Goal: Information Seeking & Learning: Learn about a topic

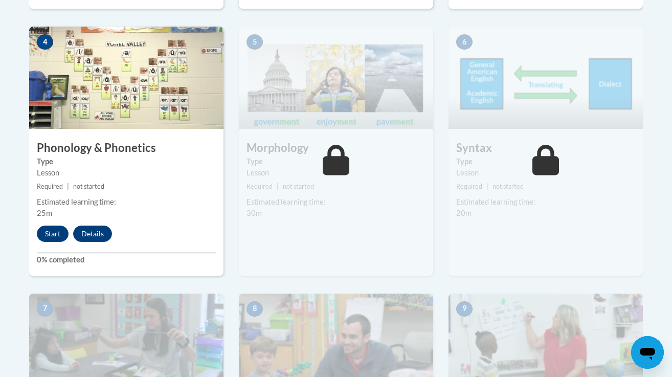
scroll to position [622, 0]
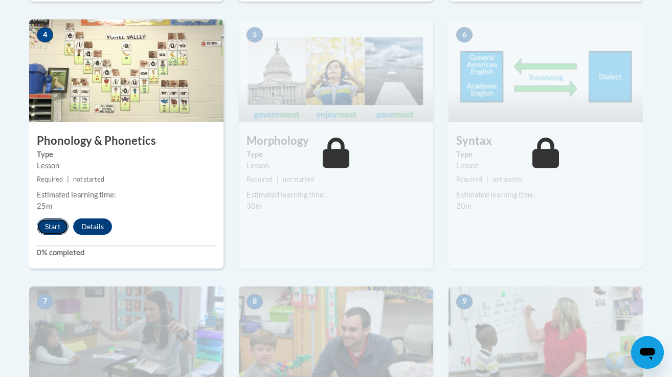
click at [53, 225] on button "Start" at bounding box center [53, 226] width 32 height 16
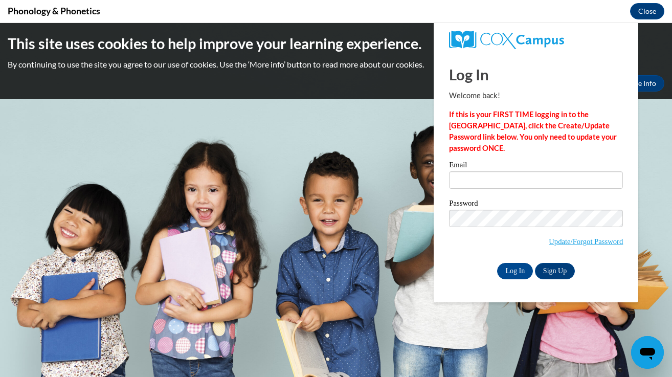
scroll to position [0, 0]
type input "kimberly.hyatt@franklin.k12.wi.us"
click at [514, 272] on input "Log In" at bounding box center [515, 271] width 36 height 16
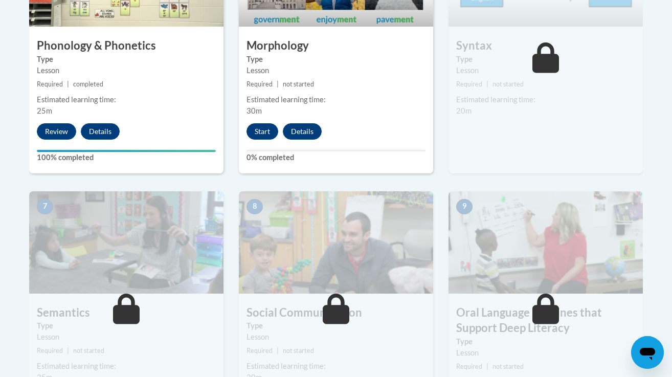
scroll to position [703, 0]
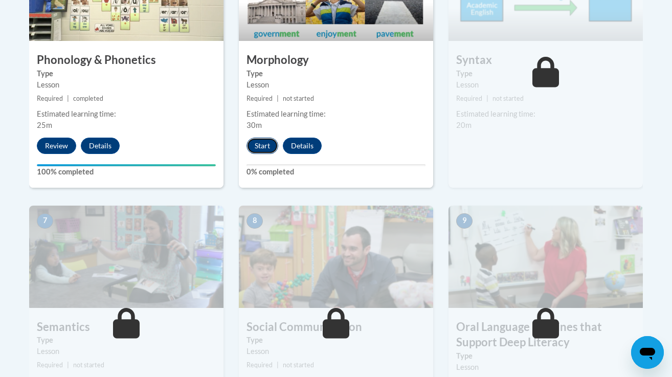
click at [261, 148] on button "Start" at bounding box center [263, 146] width 32 height 16
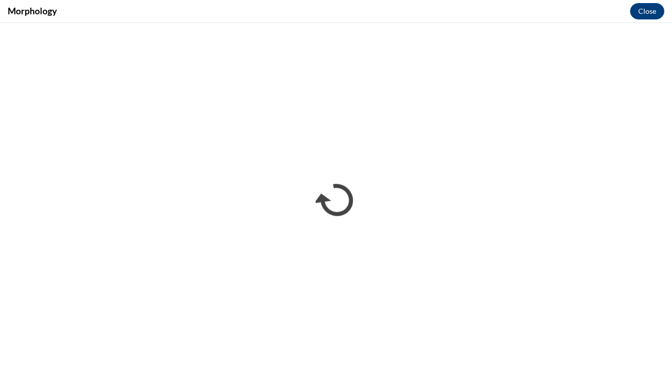
scroll to position [0, 0]
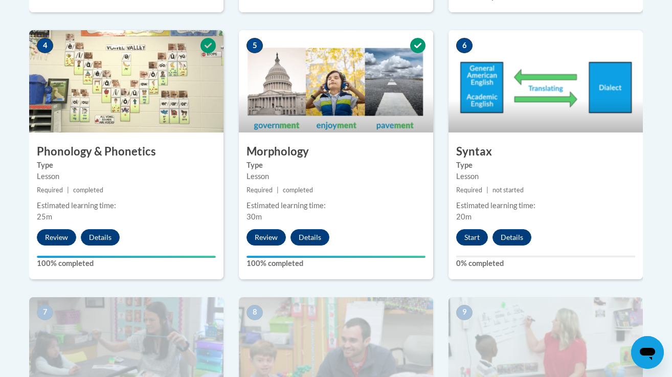
scroll to position [613, 0]
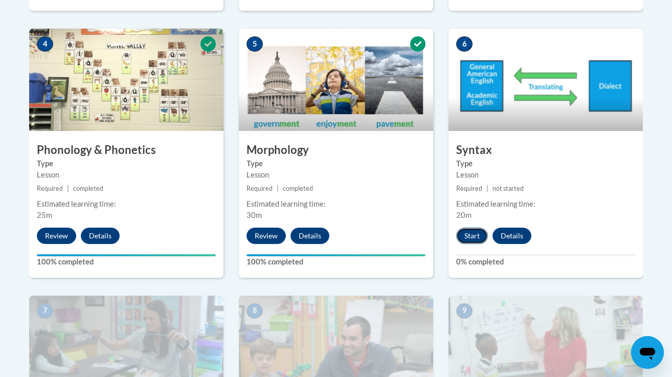
click at [471, 232] on button "Start" at bounding box center [472, 236] width 32 height 16
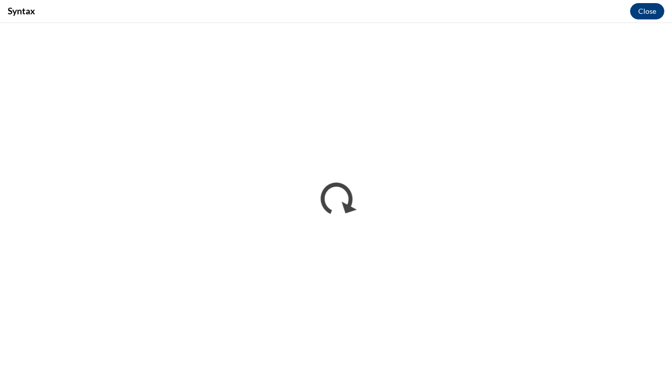
scroll to position [0, 0]
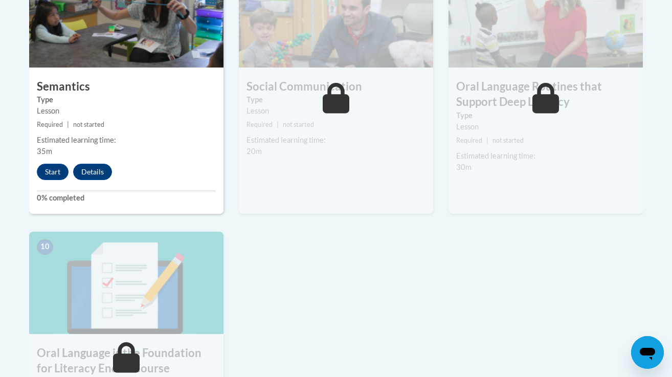
scroll to position [939, 0]
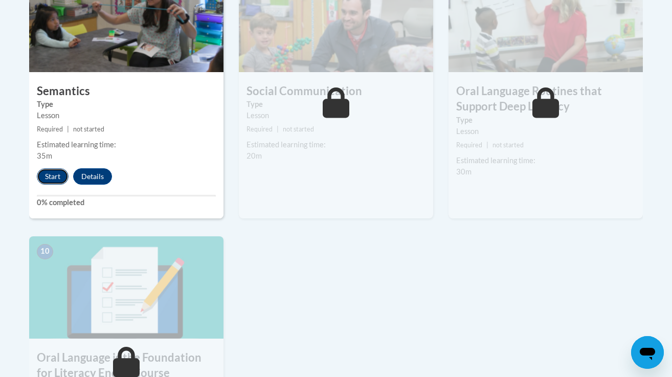
click at [49, 175] on button "Start" at bounding box center [53, 176] width 32 height 16
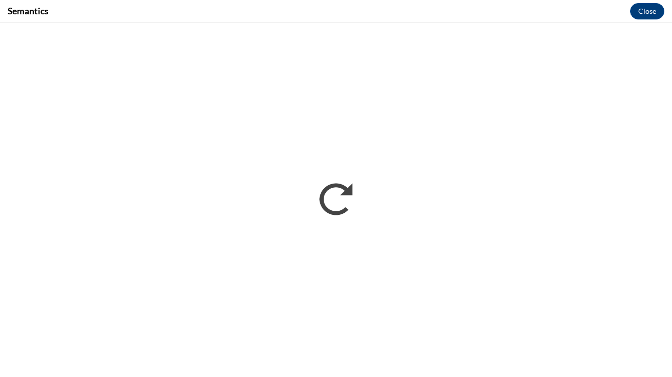
scroll to position [0, 0]
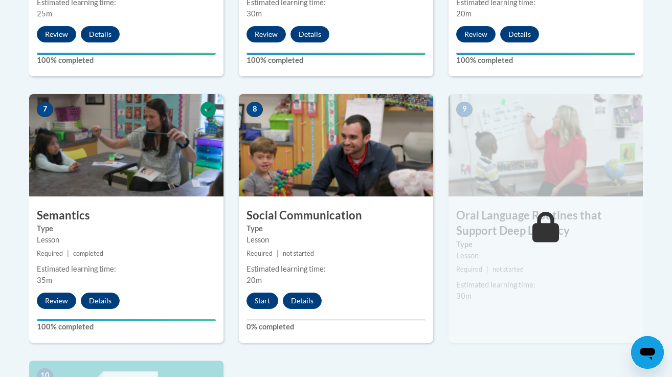
scroll to position [817, 0]
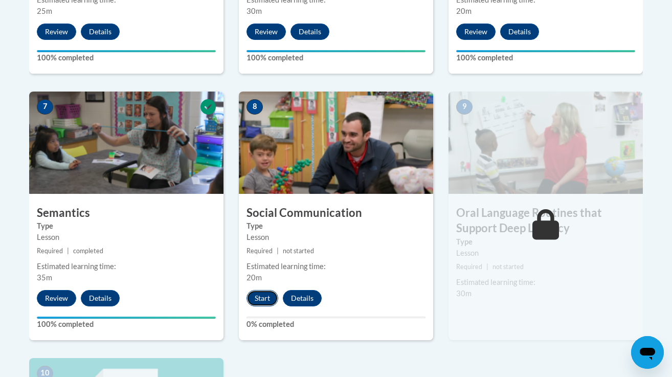
click at [253, 293] on button "Start" at bounding box center [263, 298] width 32 height 16
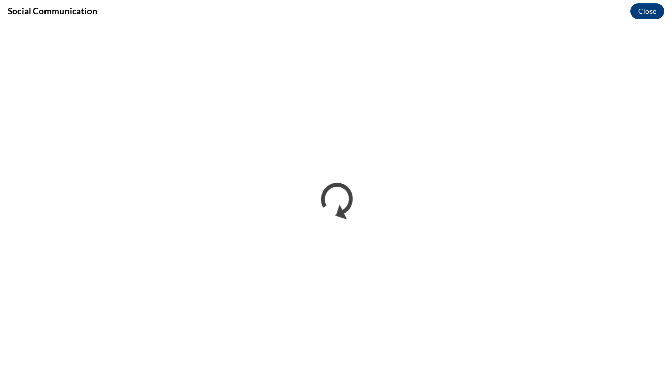
scroll to position [0, 0]
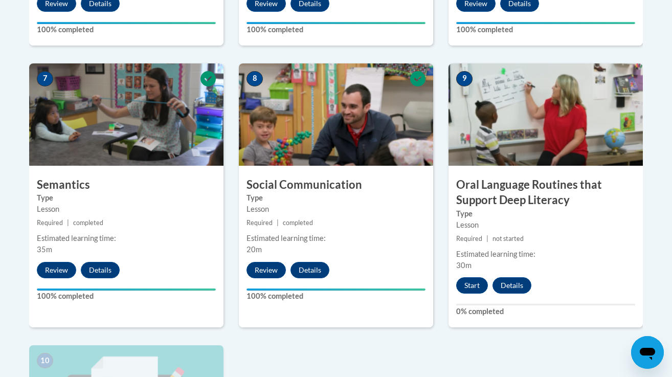
scroll to position [848, 0]
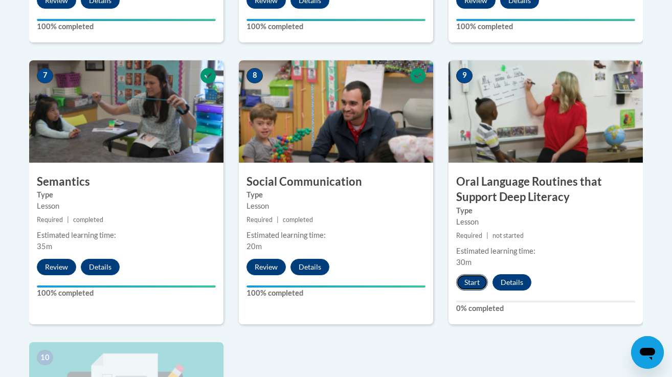
click at [467, 282] on button "Start" at bounding box center [472, 282] width 32 height 16
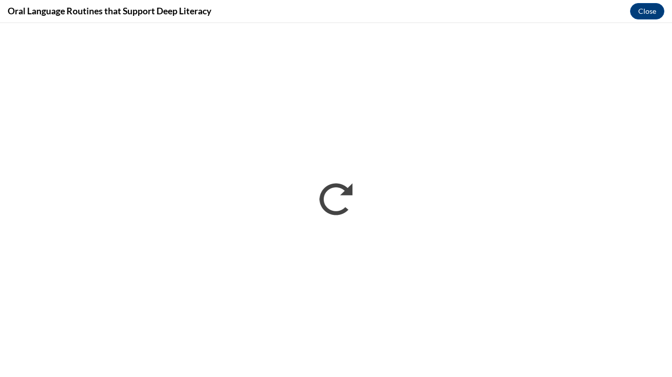
scroll to position [0, 0]
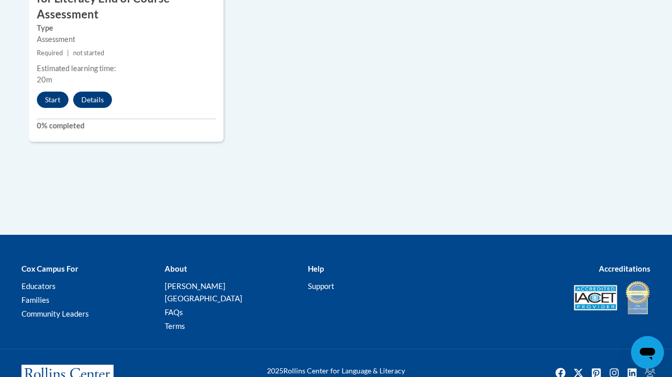
scroll to position [1339, 0]
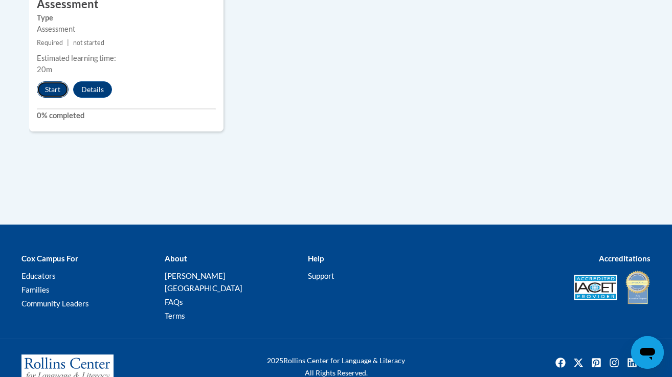
click at [52, 81] on button "Start" at bounding box center [53, 89] width 32 height 16
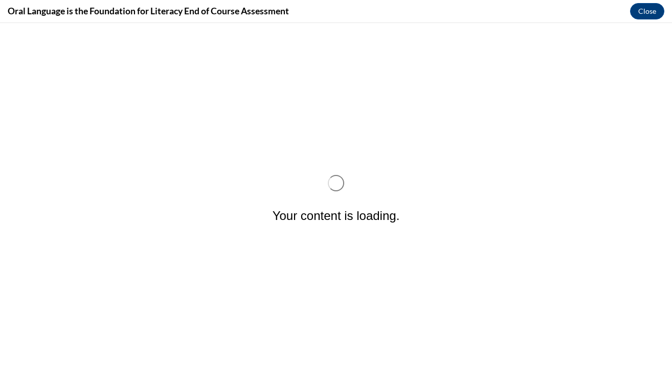
scroll to position [0, 0]
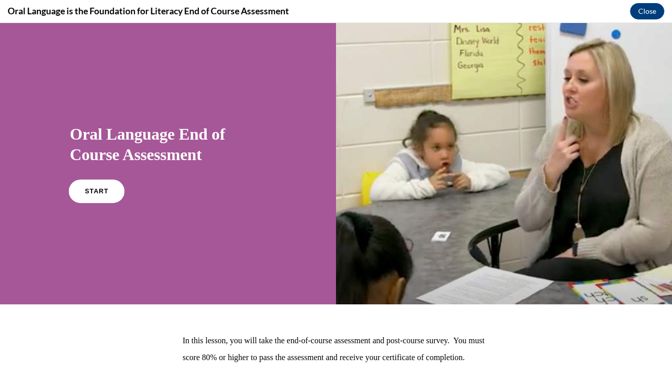
click at [94, 186] on link "START" at bounding box center [97, 192] width 56 height 24
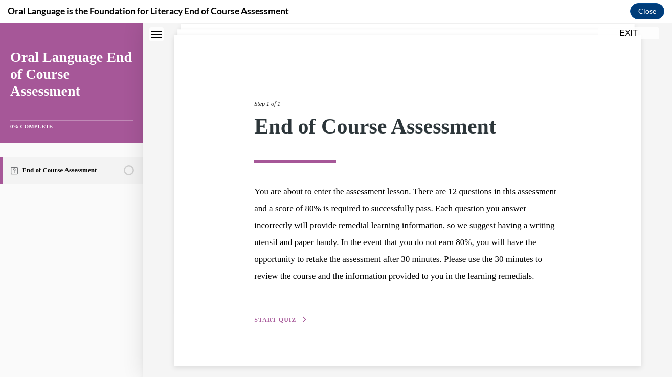
scroll to position [93, 0]
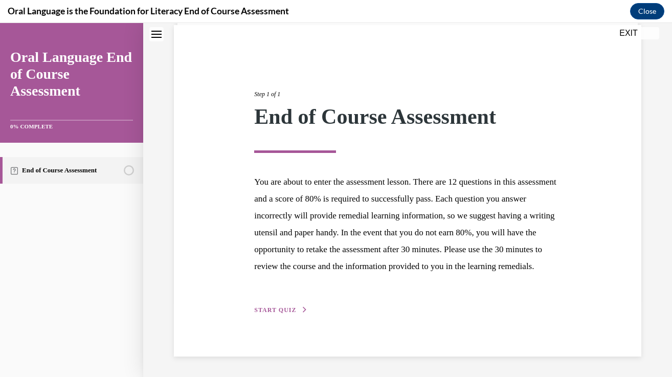
click at [283, 306] on span "START QUIZ" at bounding box center [275, 309] width 42 height 7
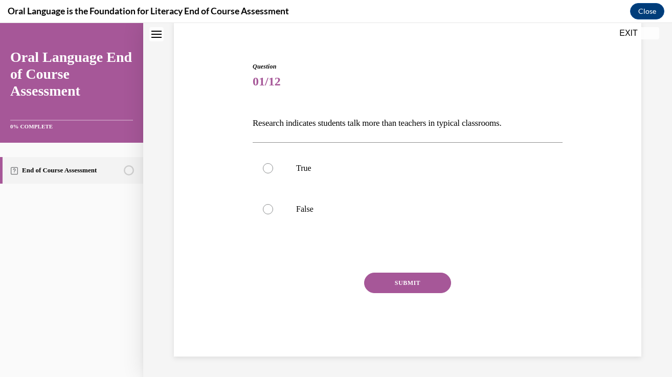
scroll to position [80, 0]
click at [265, 211] on div at bounding box center [268, 209] width 10 height 10
click at [265, 211] on input "False" at bounding box center [268, 209] width 10 height 10
radio input "true"
click at [394, 281] on button "SUBMIT" at bounding box center [407, 283] width 87 height 20
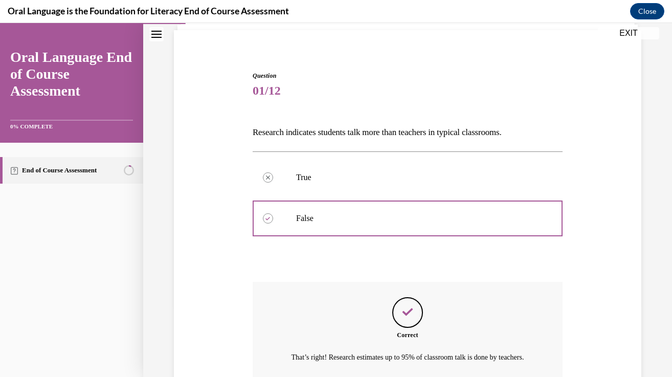
scroll to position [175, 0]
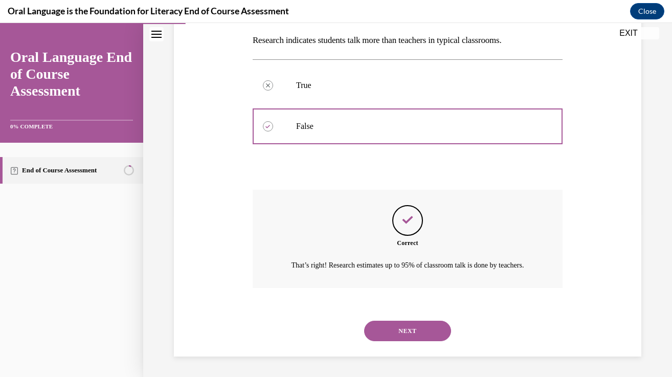
click at [426, 327] on button "NEXT" at bounding box center [407, 331] width 87 height 20
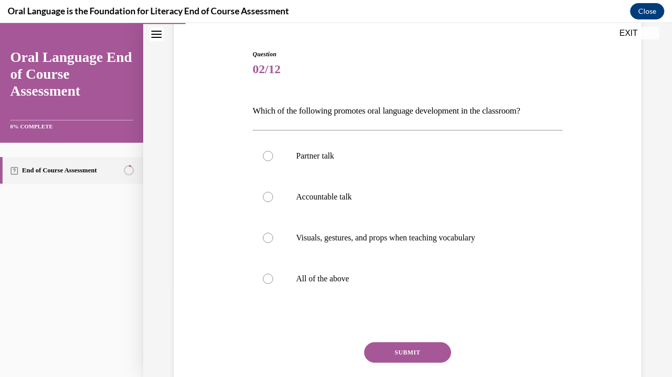
scroll to position [95, 0]
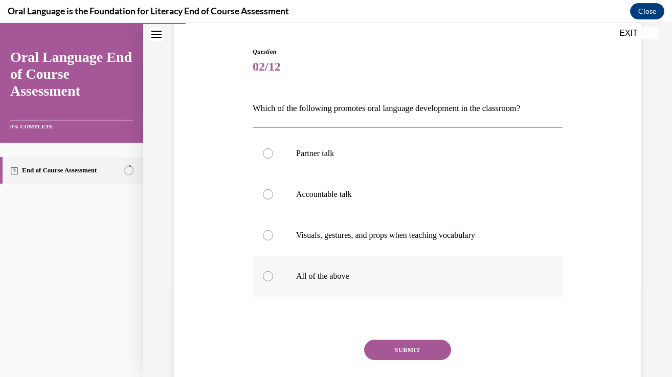
click at [268, 277] on div at bounding box center [268, 276] width 10 height 10
click at [268, 277] on input "All of the above" at bounding box center [268, 276] width 10 height 10
radio input "true"
click at [399, 347] on button "SUBMIT" at bounding box center [407, 350] width 87 height 20
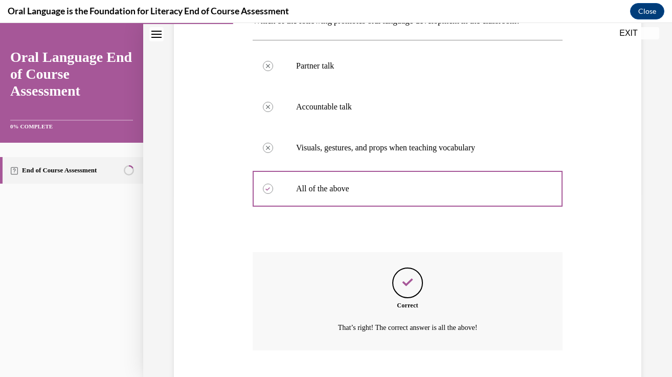
scroll to position [245, 0]
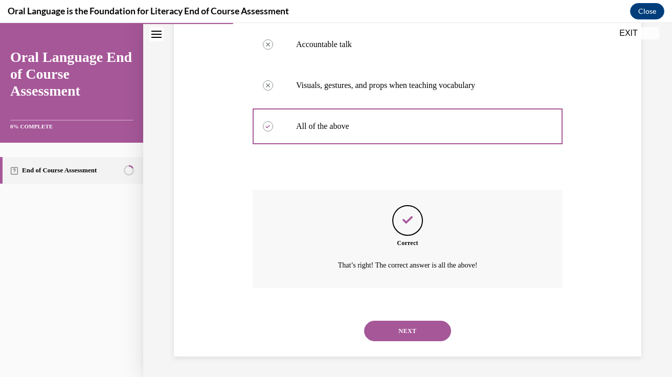
click at [409, 331] on button "NEXT" at bounding box center [407, 331] width 87 height 20
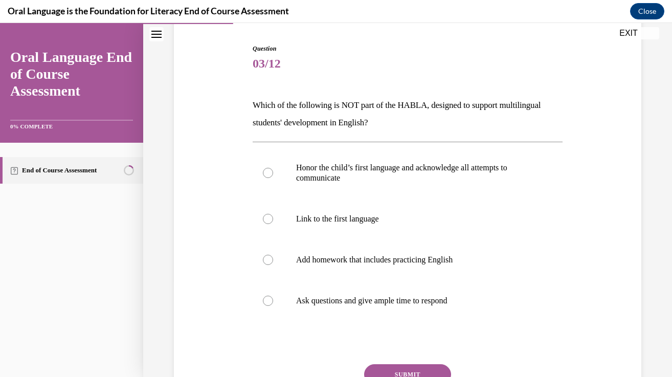
scroll to position [100, 0]
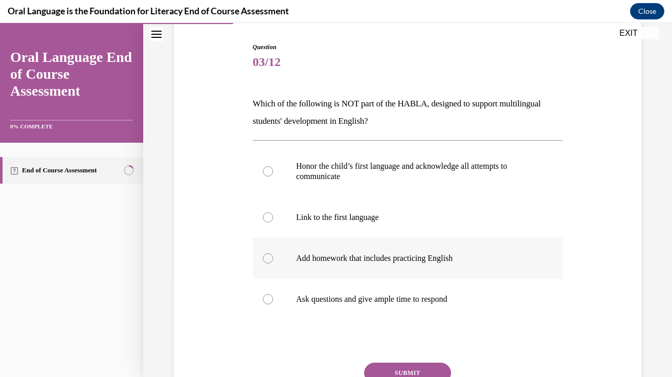
click at [269, 257] on div at bounding box center [268, 258] width 10 height 10
click at [269, 257] on input "Add homework that includes practicing English" at bounding box center [268, 258] width 10 height 10
radio input "true"
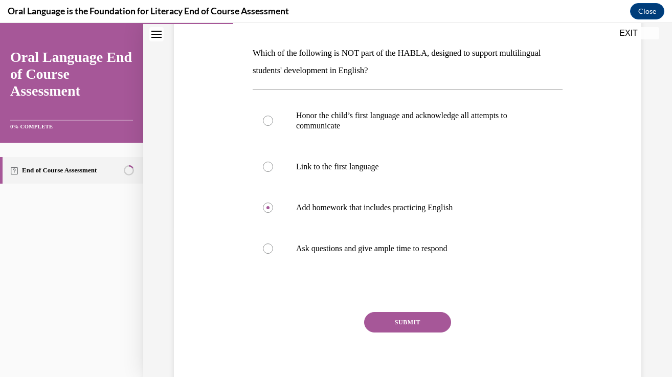
click at [408, 322] on button "SUBMIT" at bounding box center [407, 322] width 87 height 20
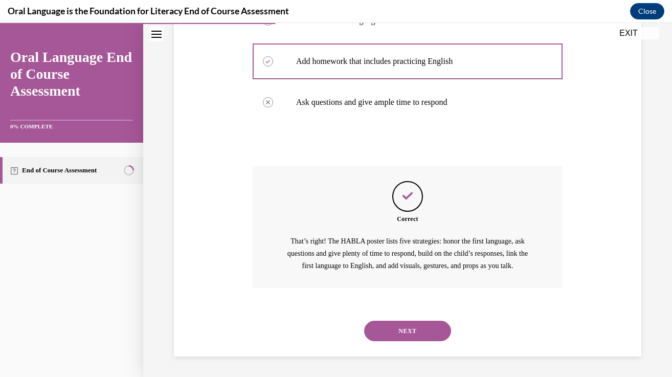
scroll to position [309, 0]
click at [408, 333] on button "NEXT" at bounding box center [407, 331] width 87 height 20
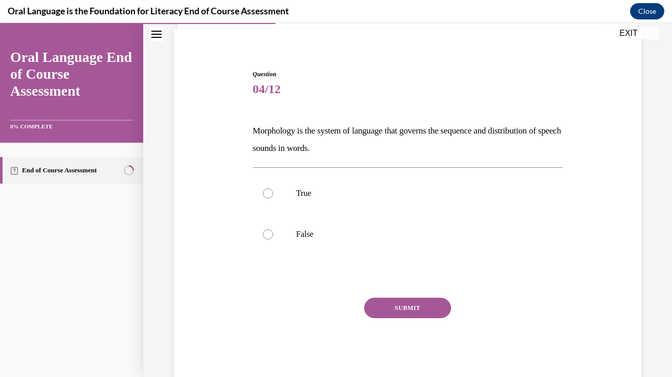
scroll to position [72, 0]
click at [271, 195] on div at bounding box center [268, 194] width 10 height 10
click at [271, 195] on input "True" at bounding box center [268, 194] width 10 height 10
radio input "true"
click at [403, 307] on button "SUBMIT" at bounding box center [407, 308] width 87 height 20
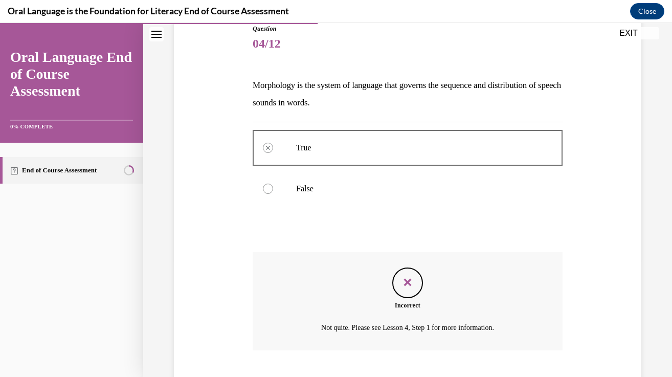
scroll to position [181, 0]
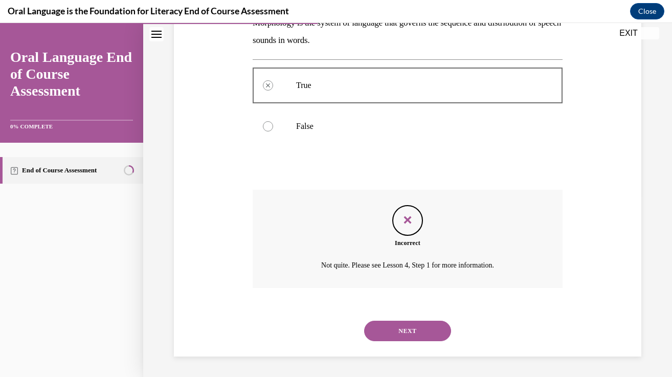
click at [402, 328] on button "NEXT" at bounding box center [407, 331] width 87 height 20
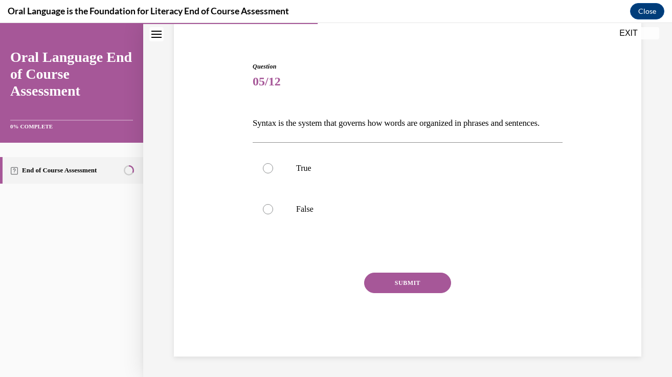
scroll to position [98, 0]
click at [292, 173] on label "True" at bounding box center [408, 168] width 310 height 41
click at [273, 173] on input "True" at bounding box center [268, 168] width 10 height 10
radio input "true"
click at [400, 283] on button "SUBMIT" at bounding box center [407, 283] width 87 height 20
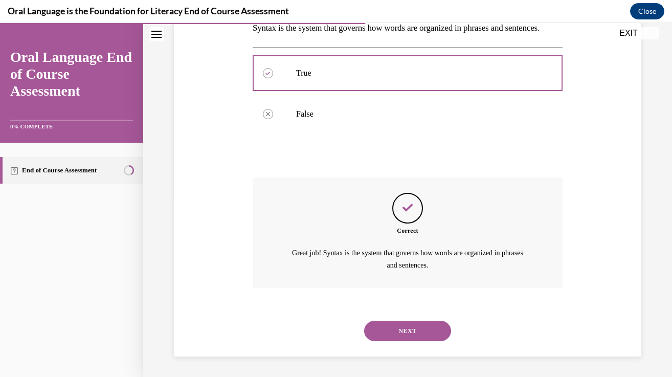
scroll to position [192, 0]
click at [411, 331] on button "NEXT" at bounding box center [407, 331] width 87 height 20
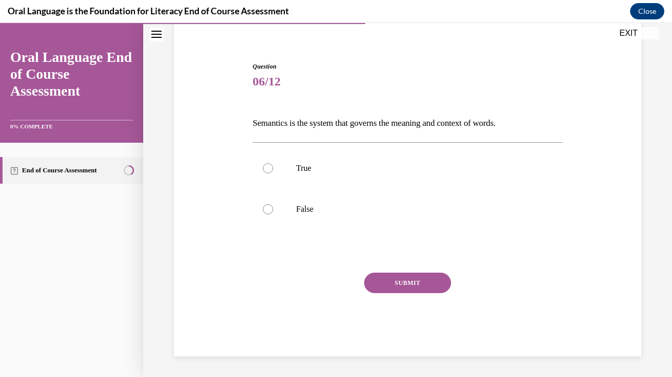
scroll to position [80, 0]
click at [299, 169] on p "True" at bounding box center [416, 168] width 241 height 10
click at [273, 169] on input "True" at bounding box center [268, 168] width 10 height 10
radio input "true"
click at [396, 279] on button "SUBMIT" at bounding box center [407, 283] width 87 height 20
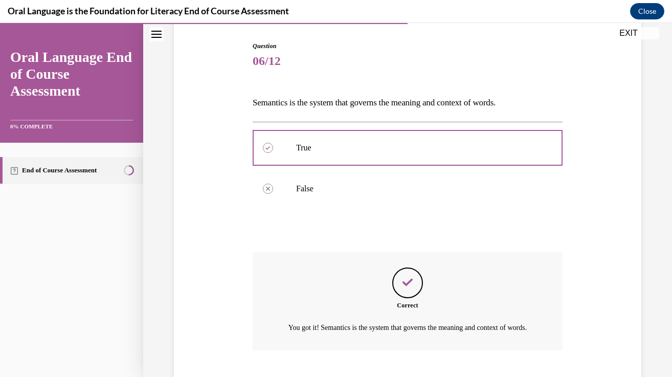
scroll to position [175, 0]
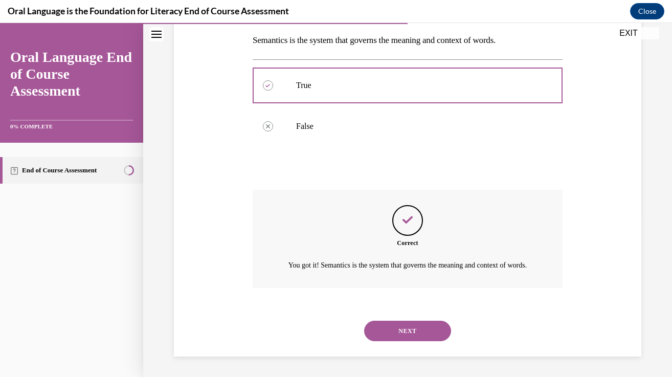
click at [411, 329] on button "NEXT" at bounding box center [407, 331] width 87 height 20
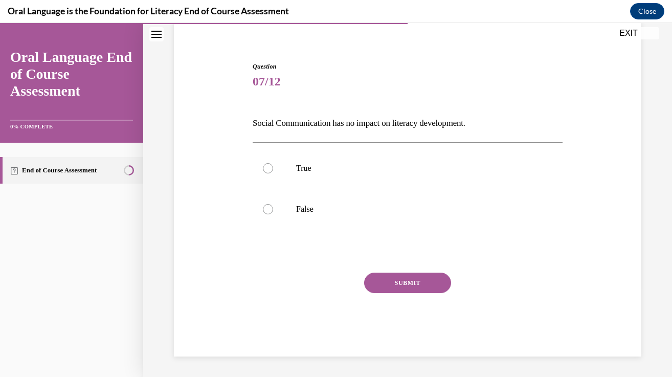
scroll to position [80, 0]
click at [313, 217] on label "False" at bounding box center [408, 209] width 310 height 41
click at [273, 214] on input "False" at bounding box center [268, 209] width 10 height 10
radio input "true"
click at [410, 290] on button "SUBMIT" at bounding box center [407, 283] width 87 height 20
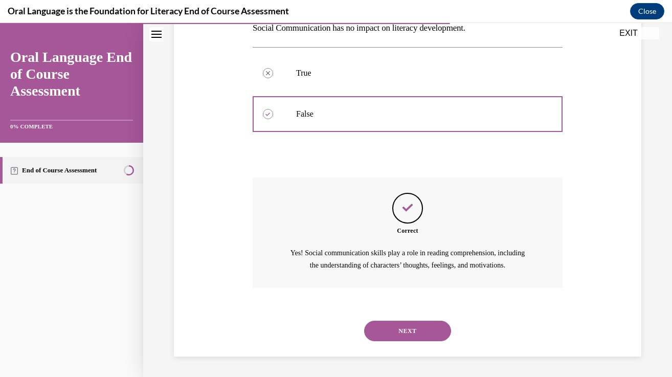
scroll to position [187, 0]
click at [411, 328] on button "NEXT" at bounding box center [407, 331] width 87 height 20
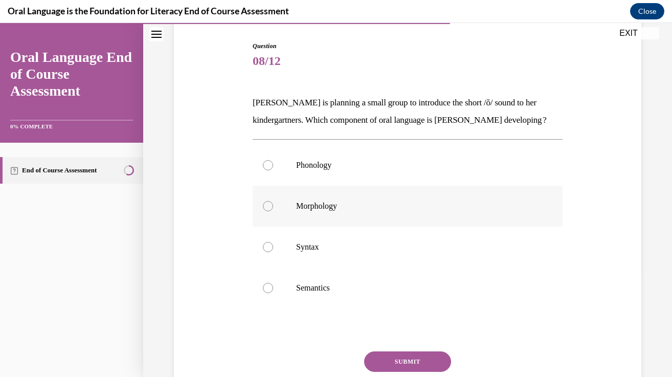
scroll to position [101, 0]
click at [411, 178] on label "Phonology" at bounding box center [408, 164] width 310 height 41
click at [273, 170] on input "Phonology" at bounding box center [268, 165] width 10 height 10
radio input "true"
click at [407, 363] on button "SUBMIT" at bounding box center [407, 361] width 87 height 20
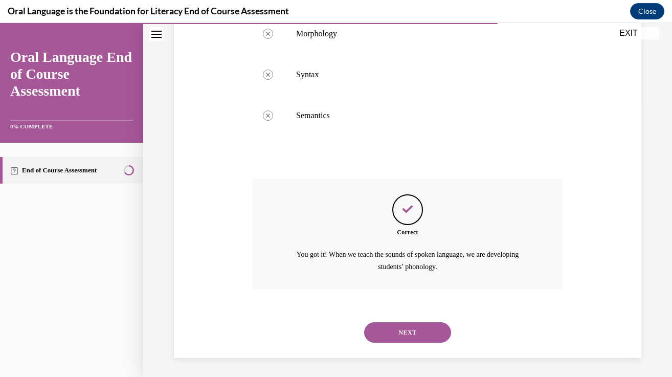
scroll to position [274, 0]
click at [414, 332] on button "NEXT" at bounding box center [407, 331] width 87 height 20
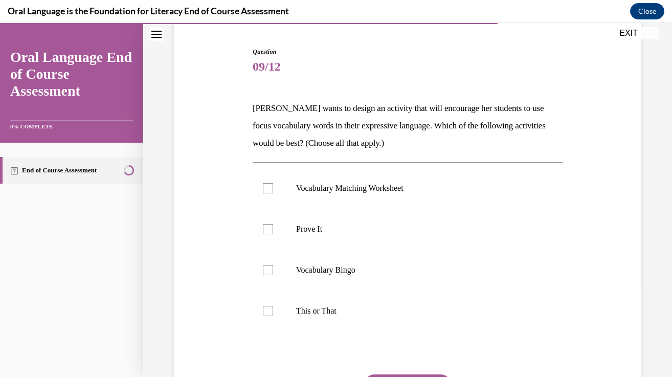
scroll to position [95, 0]
click at [270, 233] on div at bounding box center [268, 230] width 10 height 10
click at [270, 233] on input "Prove It" at bounding box center [268, 230] width 10 height 10
checkbox input "true"
click at [272, 313] on div at bounding box center [268, 311] width 10 height 10
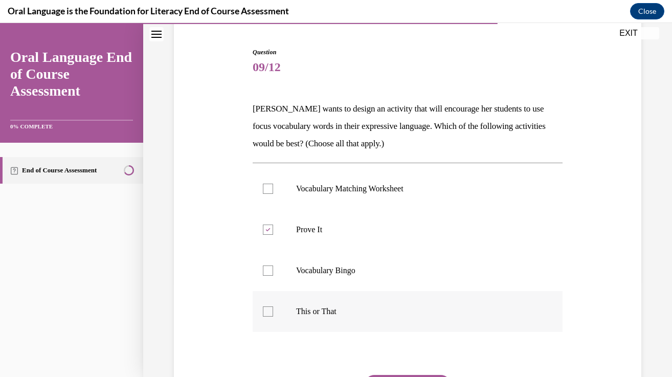
click at [272, 313] on input "This or That" at bounding box center [268, 311] width 10 height 10
checkbox input "true"
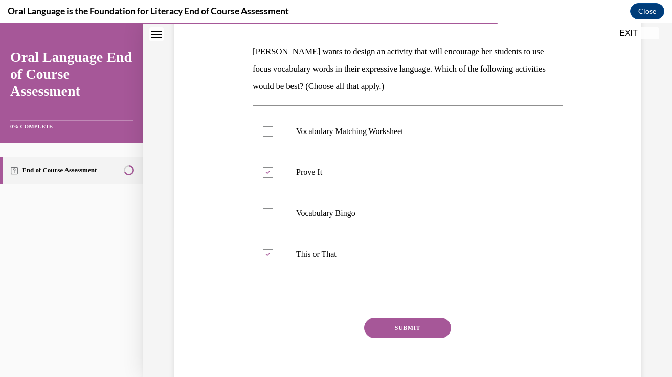
click at [402, 334] on button "SUBMIT" at bounding box center [407, 328] width 87 height 20
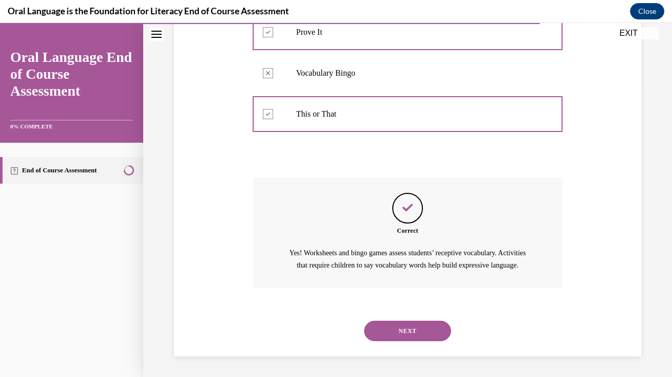
scroll to position [304, 0]
click at [407, 331] on button "NEXT" at bounding box center [407, 331] width 87 height 20
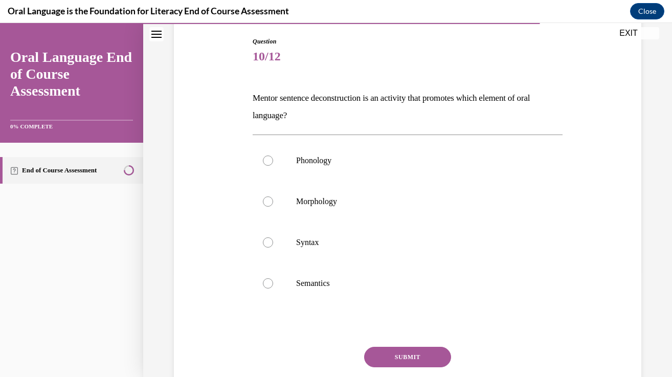
scroll to position [106, 0]
click at [307, 248] on label "Syntax" at bounding box center [408, 241] width 310 height 41
click at [273, 247] on input "Syntax" at bounding box center [268, 241] width 10 height 10
radio input "true"
click at [408, 355] on button "SUBMIT" at bounding box center [407, 356] width 87 height 20
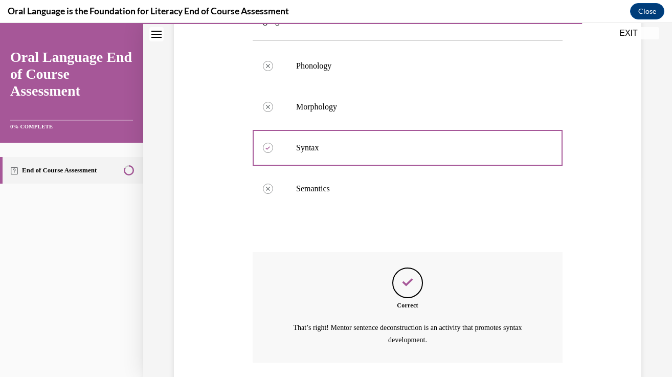
scroll to position [274, 0]
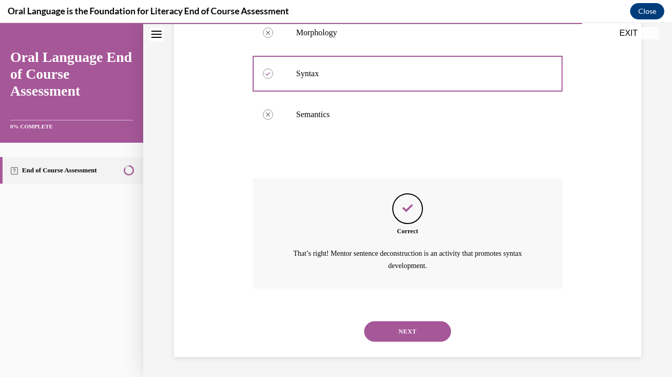
click at [417, 338] on button "NEXT" at bounding box center [407, 331] width 87 height 20
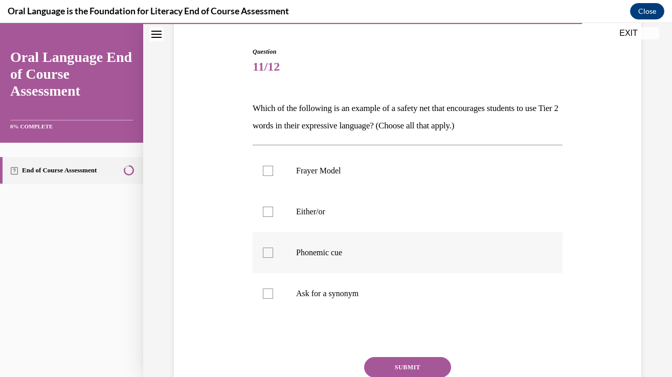
scroll to position [97, 0]
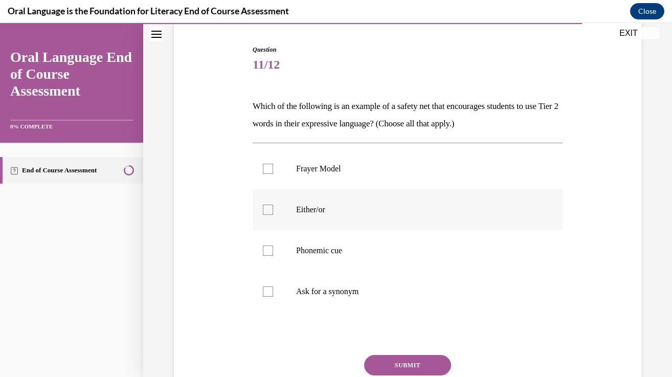
click at [306, 205] on p "Either/or" at bounding box center [416, 210] width 241 height 10
click at [273, 205] on input "Either/or" at bounding box center [268, 210] width 10 height 10
checkbox input "true"
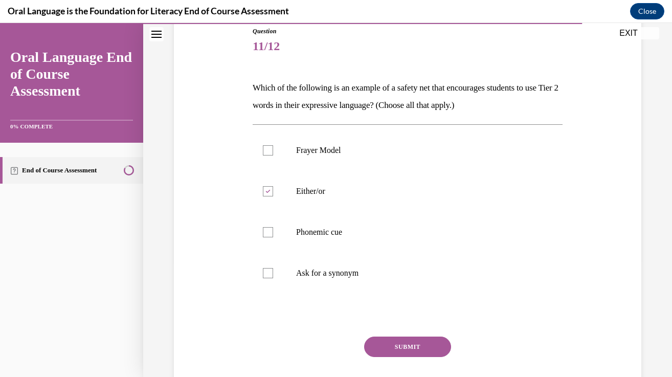
click at [419, 350] on button "SUBMIT" at bounding box center [407, 347] width 87 height 20
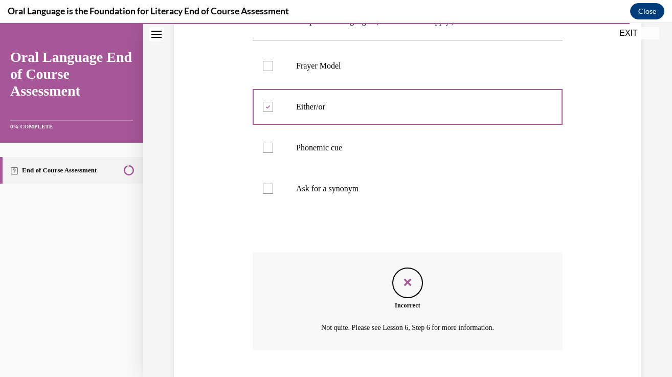
scroll to position [262, 0]
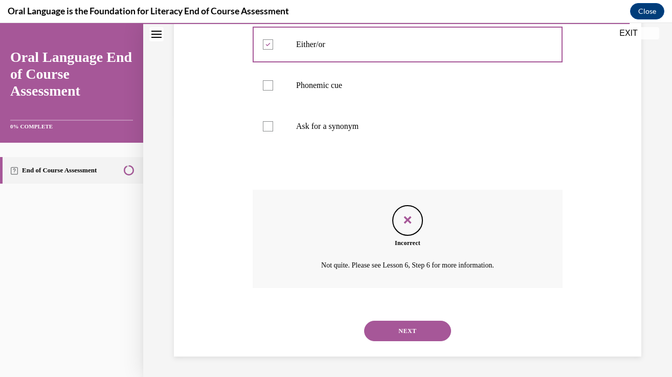
click at [425, 331] on button "NEXT" at bounding box center [407, 331] width 87 height 20
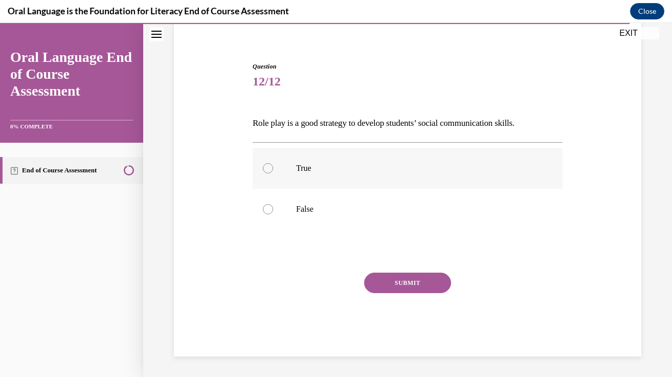
click at [311, 171] on p "True" at bounding box center [416, 168] width 241 height 10
click at [273, 171] on input "True" at bounding box center [268, 168] width 10 height 10
radio input "true"
click at [391, 280] on button "SUBMIT" at bounding box center [407, 283] width 87 height 20
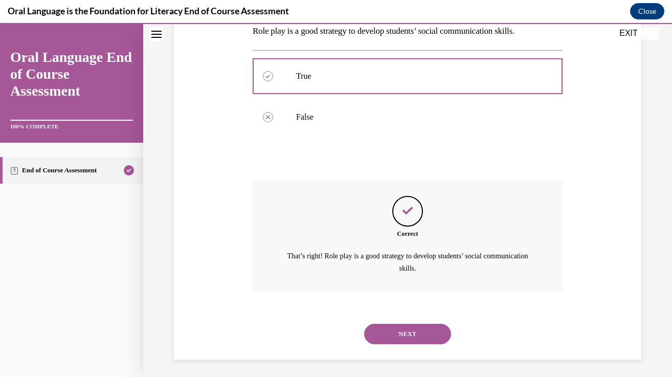
scroll to position [175, 0]
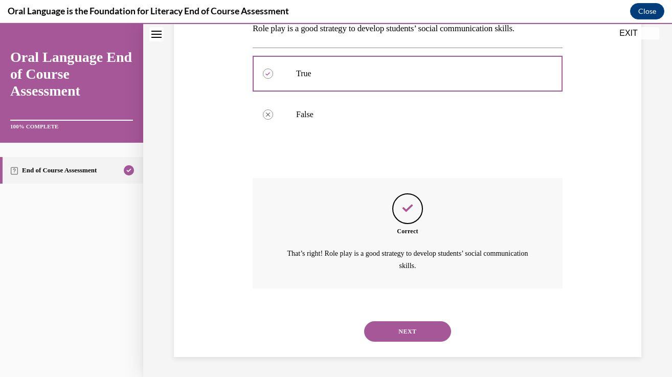
click at [411, 331] on button "NEXT" at bounding box center [407, 331] width 87 height 20
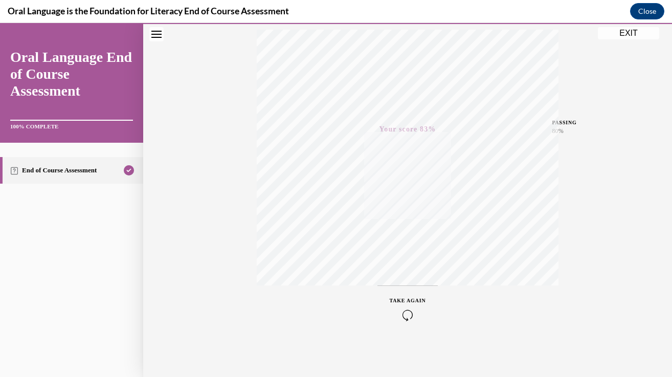
scroll to position [170, 0]
click at [637, 32] on button "EXIT" at bounding box center [628, 33] width 61 height 12
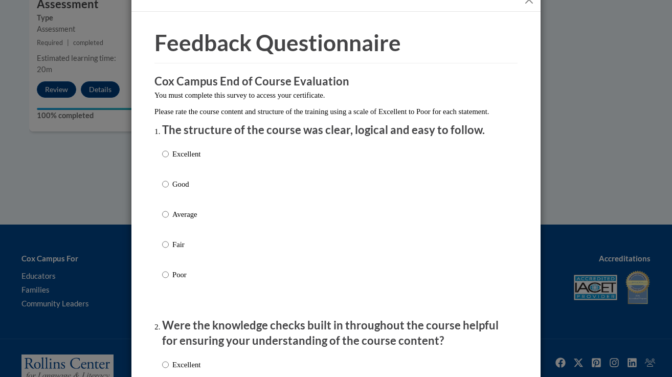
scroll to position [22, 0]
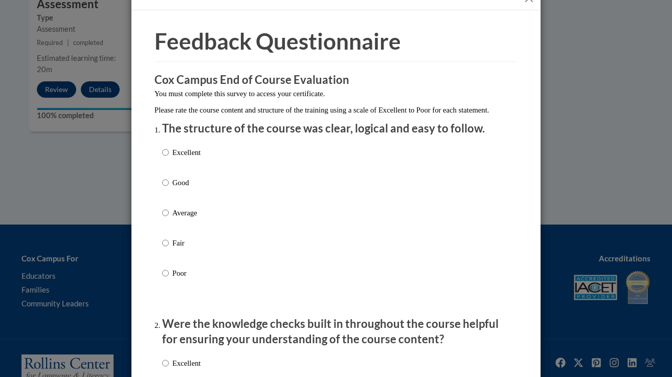
click at [199, 158] on p "Excellent" at bounding box center [186, 152] width 28 height 11
click at [169, 158] on input "Excellent" at bounding box center [165, 152] width 7 height 11
radio input "true"
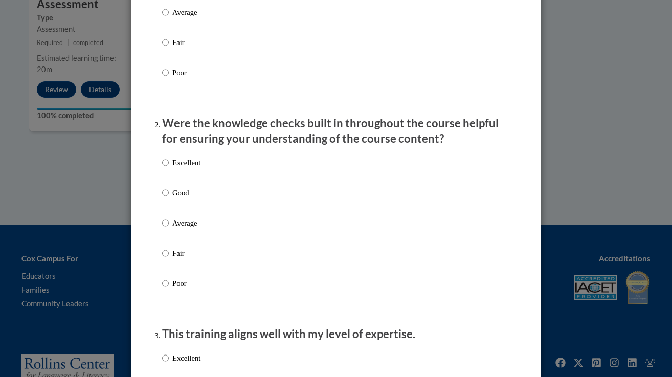
scroll to position [229, 0]
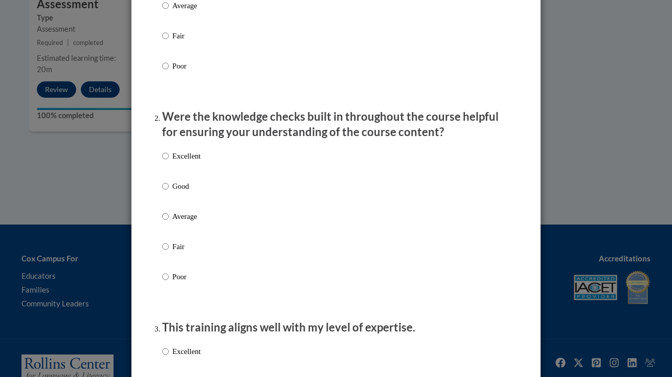
click at [191, 162] on p "Excellent" at bounding box center [186, 155] width 28 height 11
click at [169, 162] on input "Excellent" at bounding box center [165, 155] width 7 height 11
radio input "true"
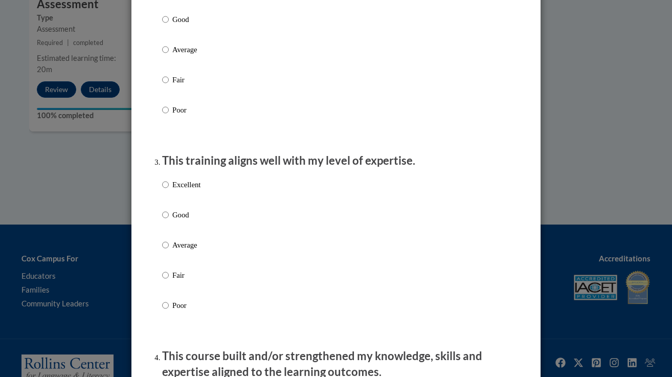
scroll to position [408, 0]
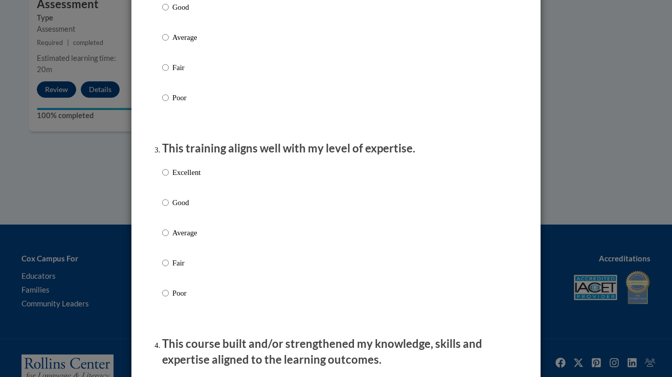
click at [188, 178] on p "Excellent" at bounding box center [186, 172] width 28 height 11
click at [169, 178] on input "Excellent" at bounding box center [165, 172] width 7 height 11
radio input "true"
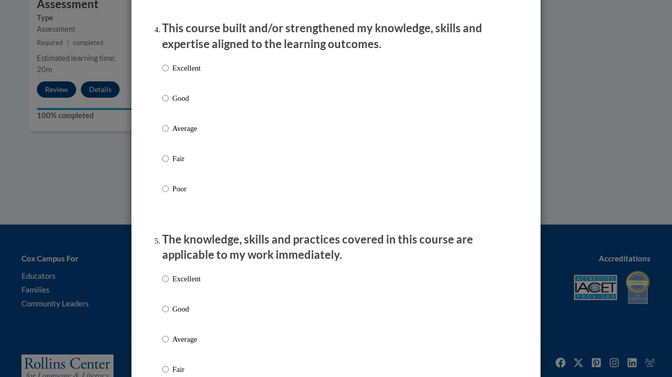
scroll to position [732, 0]
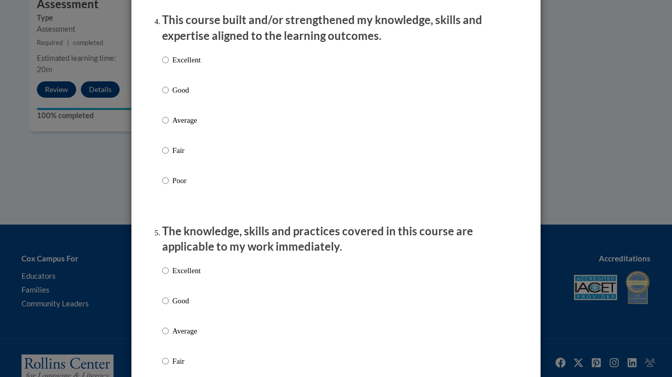
click at [182, 65] on p "Excellent" at bounding box center [186, 59] width 28 height 11
click at [169, 65] on input "Excellent" at bounding box center [165, 59] width 7 height 11
radio input "true"
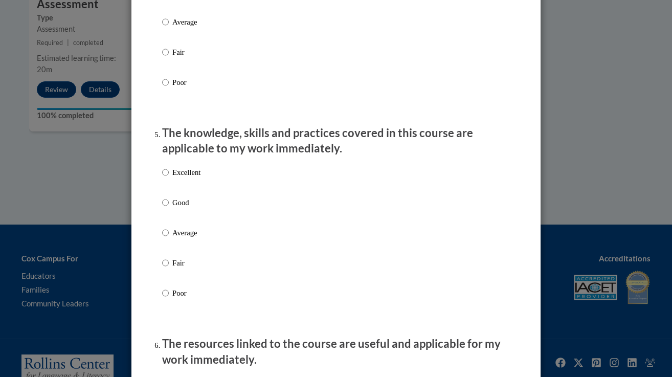
scroll to position [840, 0]
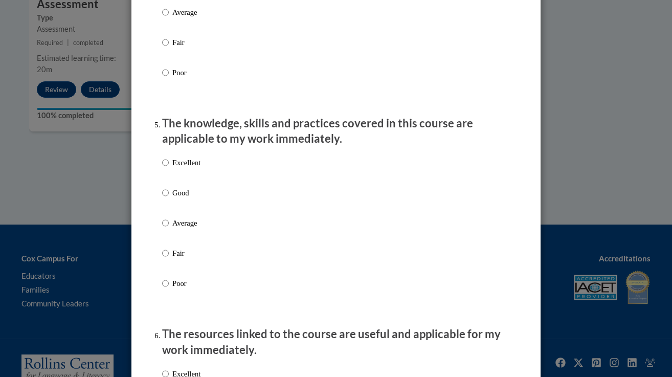
click at [180, 168] on p "Excellent" at bounding box center [186, 162] width 28 height 11
click at [169, 168] on input "Excellent" at bounding box center [165, 162] width 7 height 11
radio input "true"
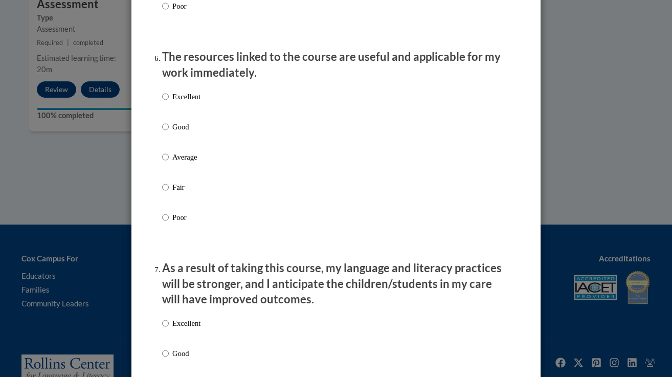
scroll to position [1151, 0]
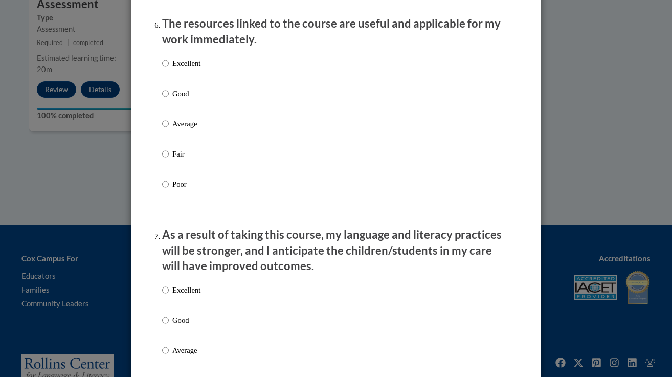
click at [187, 85] on label "Excellent" at bounding box center [181, 72] width 38 height 28
click at [169, 69] on input "Excellent" at bounding box center [165, 63] width 7 height 11
radio input "true"
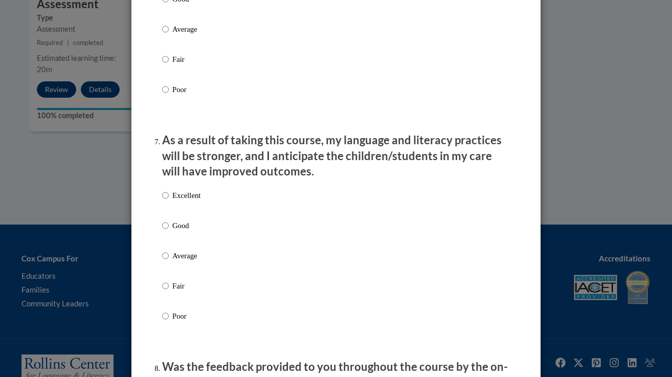
scroll to position [1297, 0]
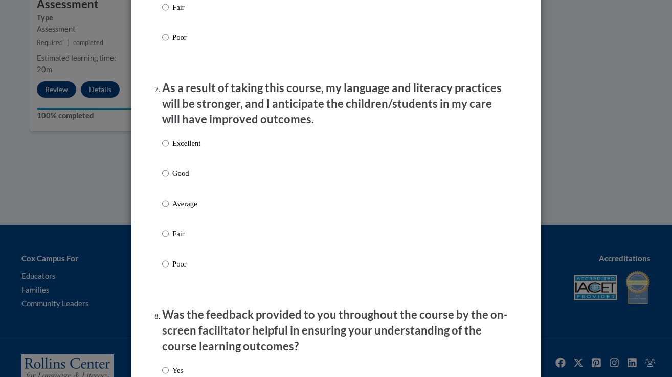
click at [186, 149] on p "Excellent" at bounding box center [186, 143] width 28 height 11
click at [169, 149] on input "Excellent" at bounding box center [165, 143] width 7 height 11
radio input "true"
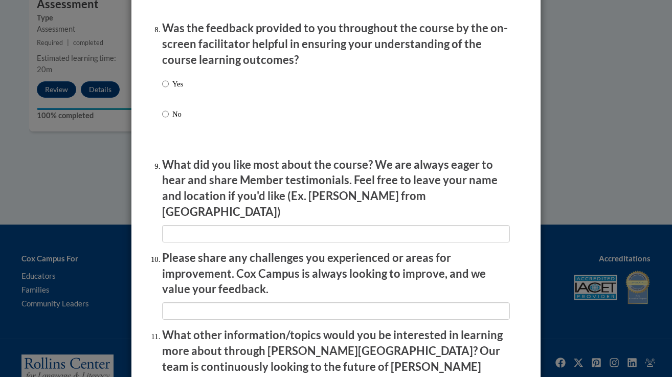
scroll to position [1580, 0]
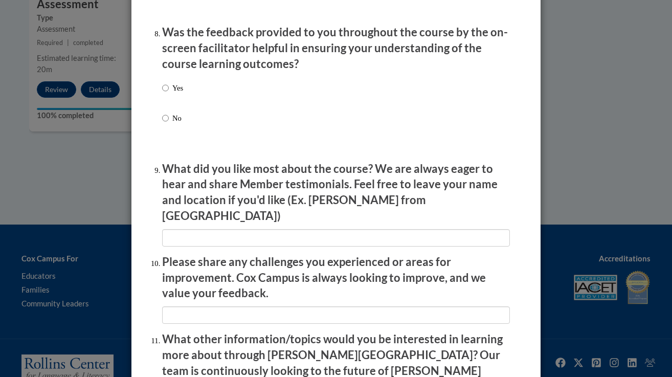
click at [181, 94] on p "Yes" at bounding box center [177, 87] width 11 height 11
click at [169, 94] on input "Yes" at bounding box center [165, 87] width 7 height 11
radio input "true"
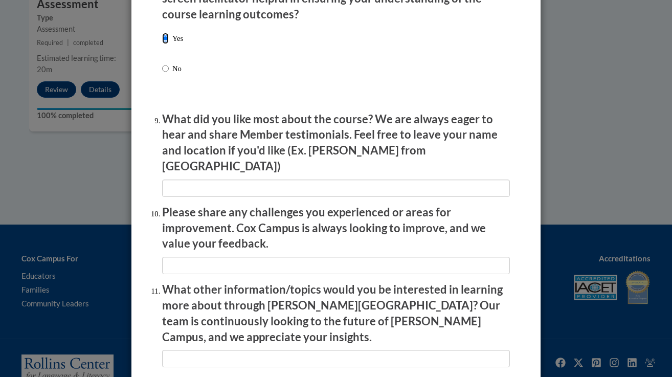
scroll to position [1700, 0]
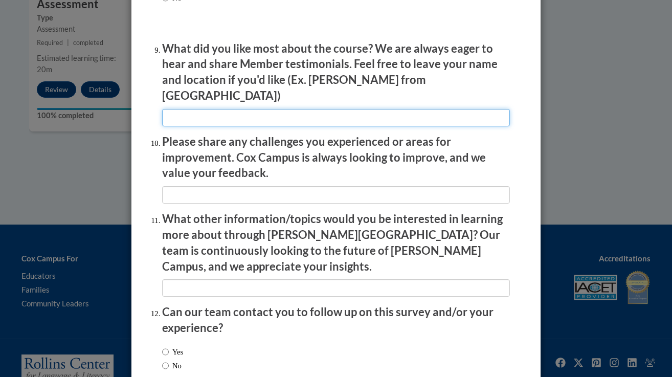
click at [190, 115] on input "textbox" at bounding box center [336, 117] width 348 height 17
type input "Classroom examples"
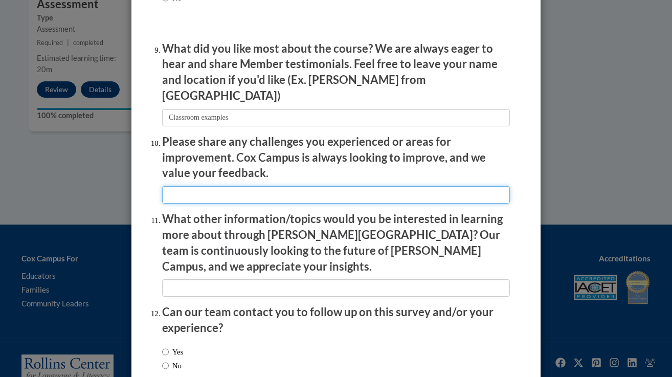
click at [196, 186] on input "textbox" at bounding box center [336, 194] width 348 height 17
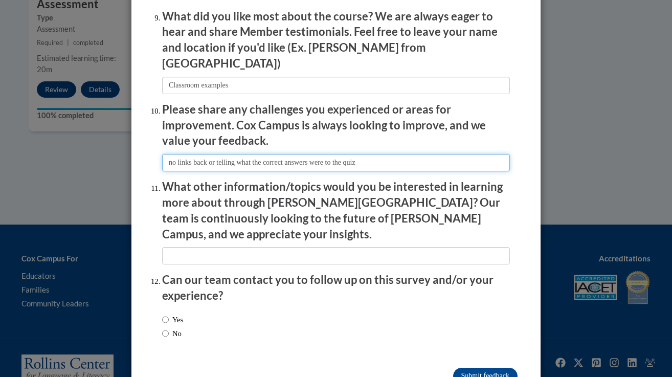
scroll to position [1751, 0]
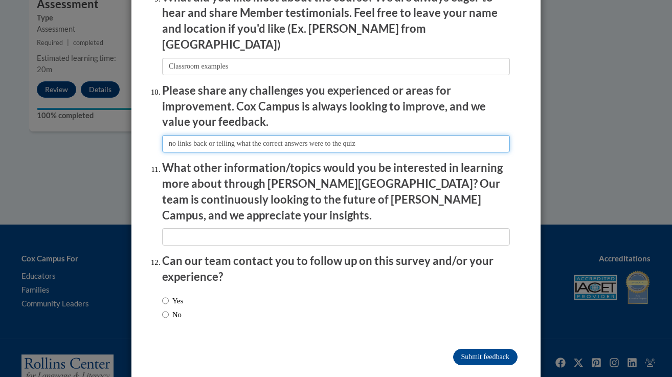
type input "no links back or telling what the correct answers were to the quiz"
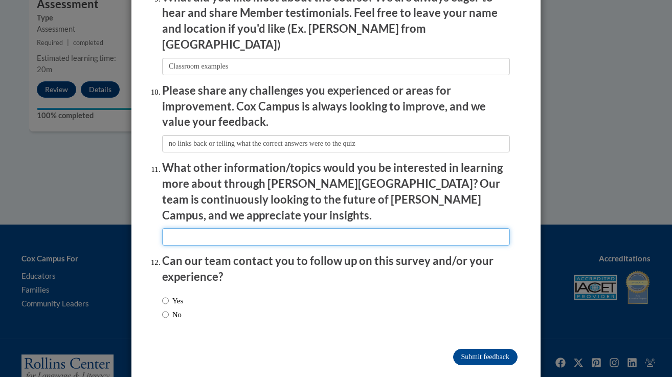
click at [197, 228] on input "textbox" at bounding box center [336, 236] width 348 height 17
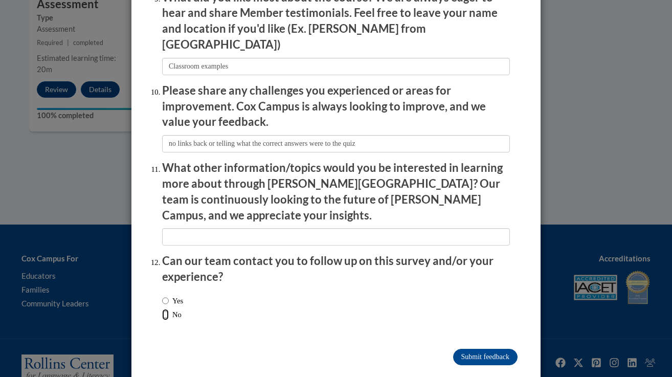
click at [168, 309] on input "No" at bounding box center [165, 314] width 7 height 11
radio input "true"
click at [213, 290] on div "Yes No" at bounding box center [336, 309] width 348 height 38
click at [169, 295] on label "Yes" at bounding box center [172, 300] width 21 height 11
click at [169, 295] on input "Yes" at bounding box center [165, 300] width 7 height 11
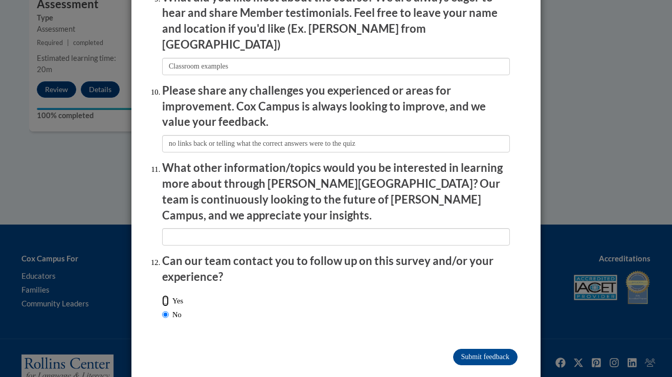
radio input "true"
click at [486, 349] on input "Submit feedback" at bounding box center [485, 357] width 64 height 16
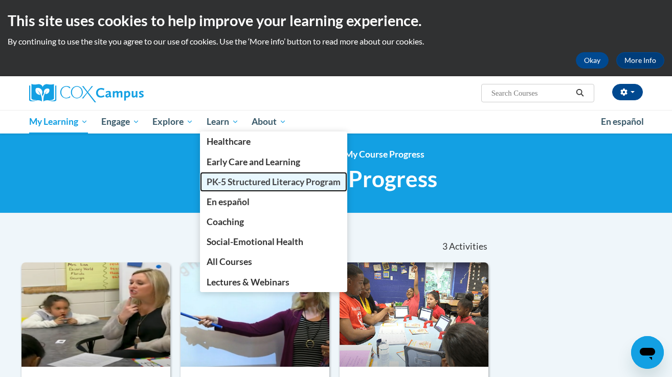
click at [242, 182] on span "PK-5 Structured Literacy Program" at bounding box center [274, 181] width 134 height 11
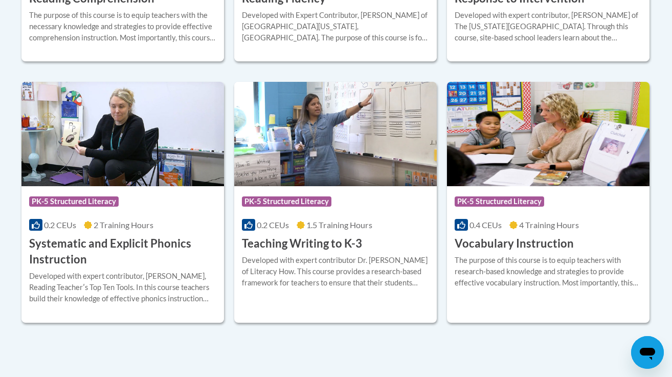
scroll to position [1158, 0]
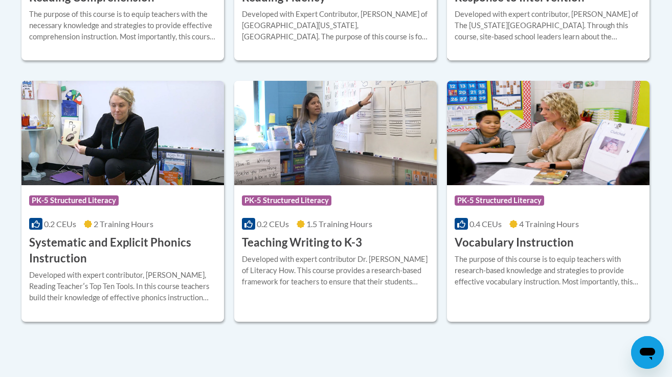
click at [560, 21] on div "Developed with expert contributor, Dr. Laura Justice of The Ohio State Universi…" at bounding box center [548, 26] width 187 height 34
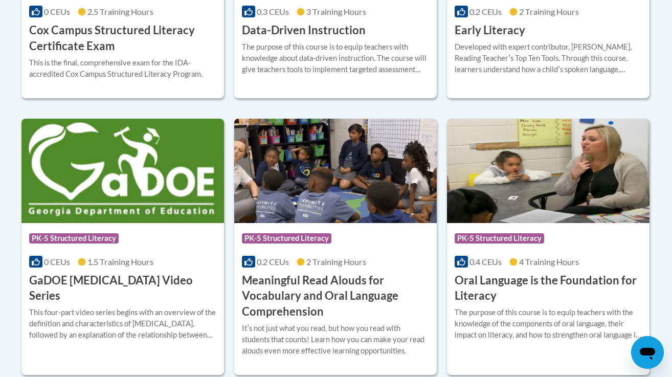
scroll to position [603, 0]
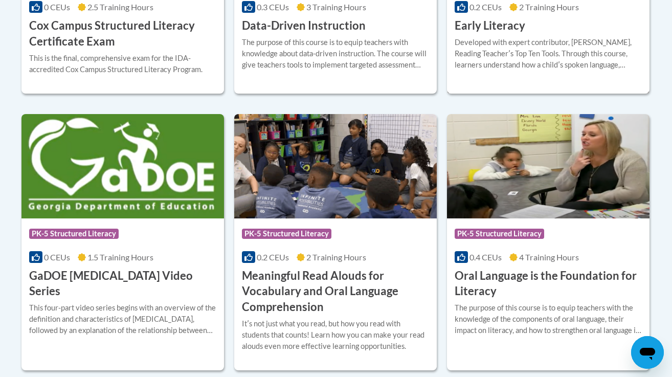
click at [500, 26] on h3 "Early Literacy" at bounding box center [490, 26] width 71 height 16
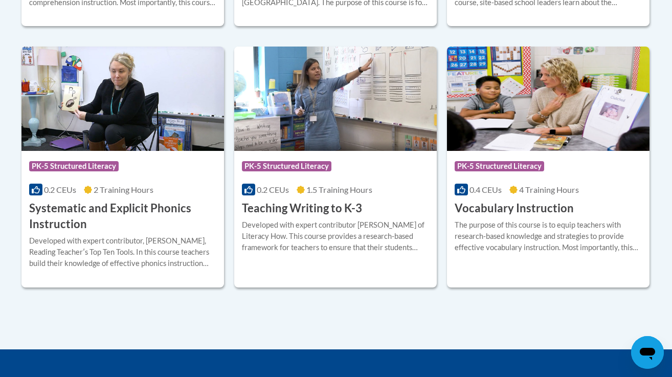
scroll to position [1177, 0]
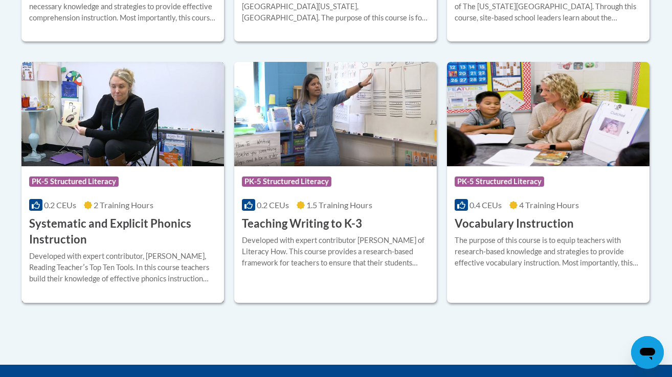
click at [127, 200] on span "2 Training Hours" at bounding box center [124, 205] width 60 height 10
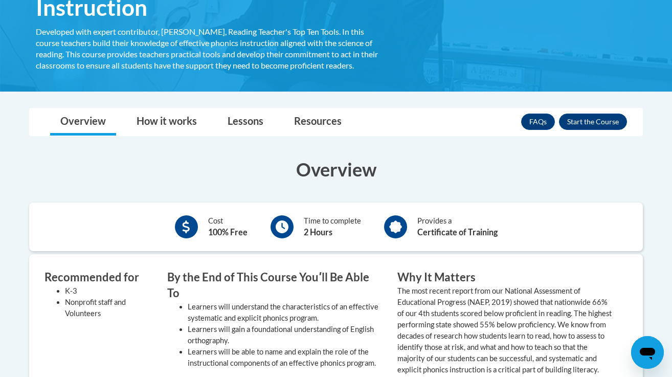
scroll to position [216, 0]
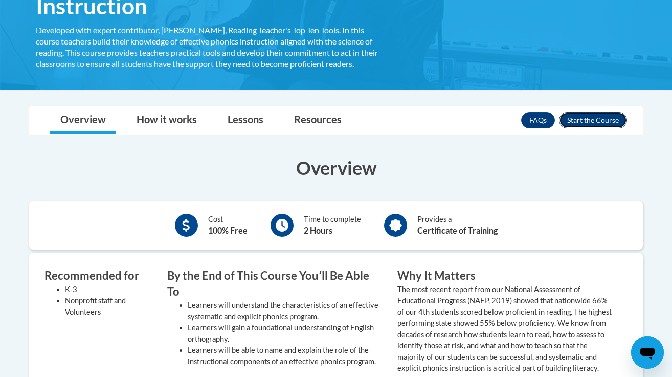
click at [588, 121] on button "Enroll" at bounding box center [593, 120] width 68 height 16
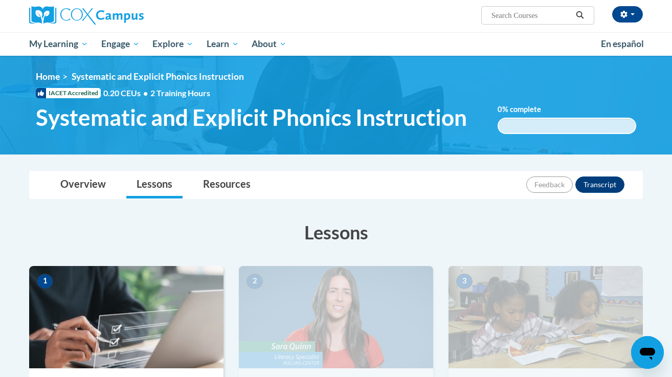
scroll to position [77, 0]
